Goal: Task Accomplishment & Management: Manage account settings

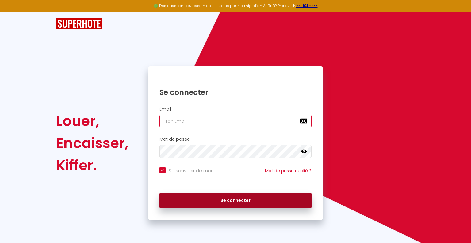
type input "[EMAIL_ADDRESS][DOMAIN_NAME]"
click at [243, 202] on button "Se connecter" at bounding box center [235, 200] width 152 height 15
checkbox input "true"
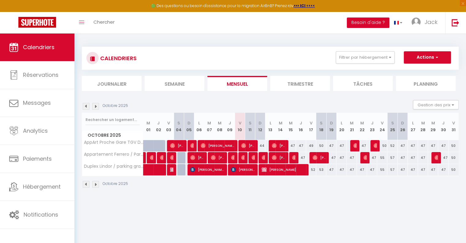
click at [371, 21] on button "Besoin d'aide ?" at bounding box center [368, 22] width 43 height 10
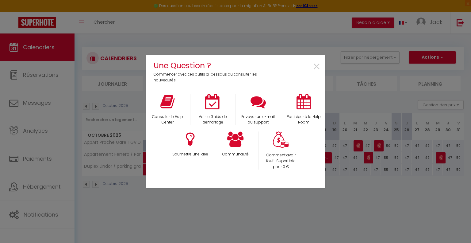
click at [359, 41] on div "Une Question ? Commencer avec ces outils ci-dessous ou consulter les nouveautés…" at bounding box center [235, 121] width 471 height 243
click at [313, 62] on span "×" at bounding box center [317, 66] width 8 height 19
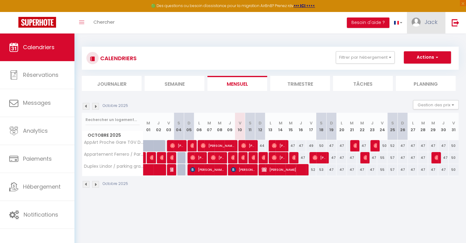
click at [427, 26] on link "Jack" at bounding box center [426, 22] width 38 height 21
click at [417, 54] on link "Équipe" at bounding box center [420, 53] width 45 height 10
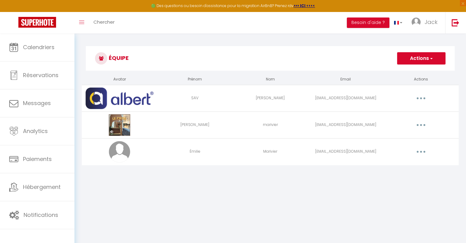
click at [422, 125] on icon "button" at bounding box center [421, 125] width 2 height 2
click at [406, 140] on link "Editer" at bounding box center [405, 139] width 45 height 10
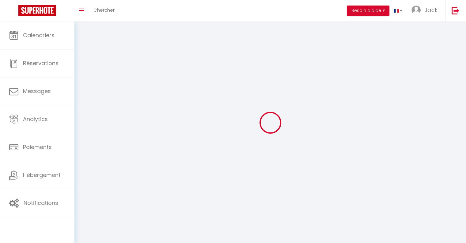
type input "[PERSON_NAME]"
type input "marivier"
type input "[EMAIL_ADDRESS][DOMAIN_NAME]"
type textarea "[URL][DOMAIN_NAME]"
checkbox input "true"
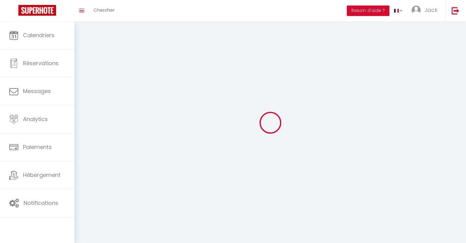
checkbox input "false"
checkbox input "true"
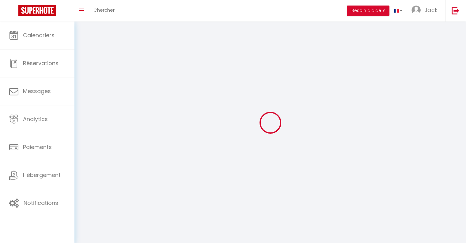
checkbox input "true"
checkbox input "false"
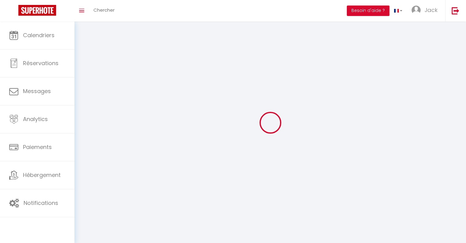
checkbox input "false"
checkbox input "true"
checkbox input "false"
select select
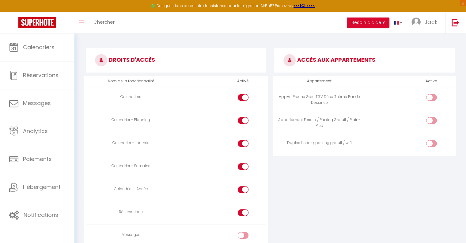
scroll to position [310, 0]
click at [435, 98] on input "checkbox" at bounding box center [437, 98] width 11 height 9
checkbox input "true"
click at [432, 117] on input "checkbox" at bounding box center [437, 121] width 11 height 9
checkbox input "true"
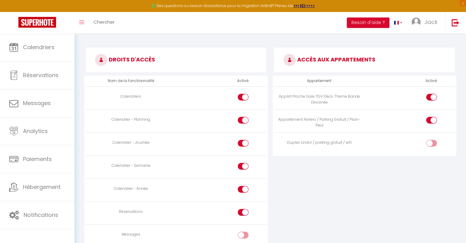
click at [435, 141] on input "checkbox" at bounding box center [437, 144] width 11 height 9
checkbox input "true"
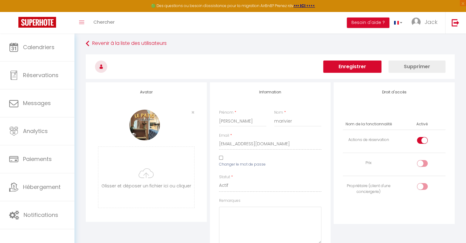
scroll to position [2, 0]
click at [363, 70] on button "Enregistrer" at bounding box center [353, 67] width 58 height 12
